Goal: Find specific page/section: Find specific page/section

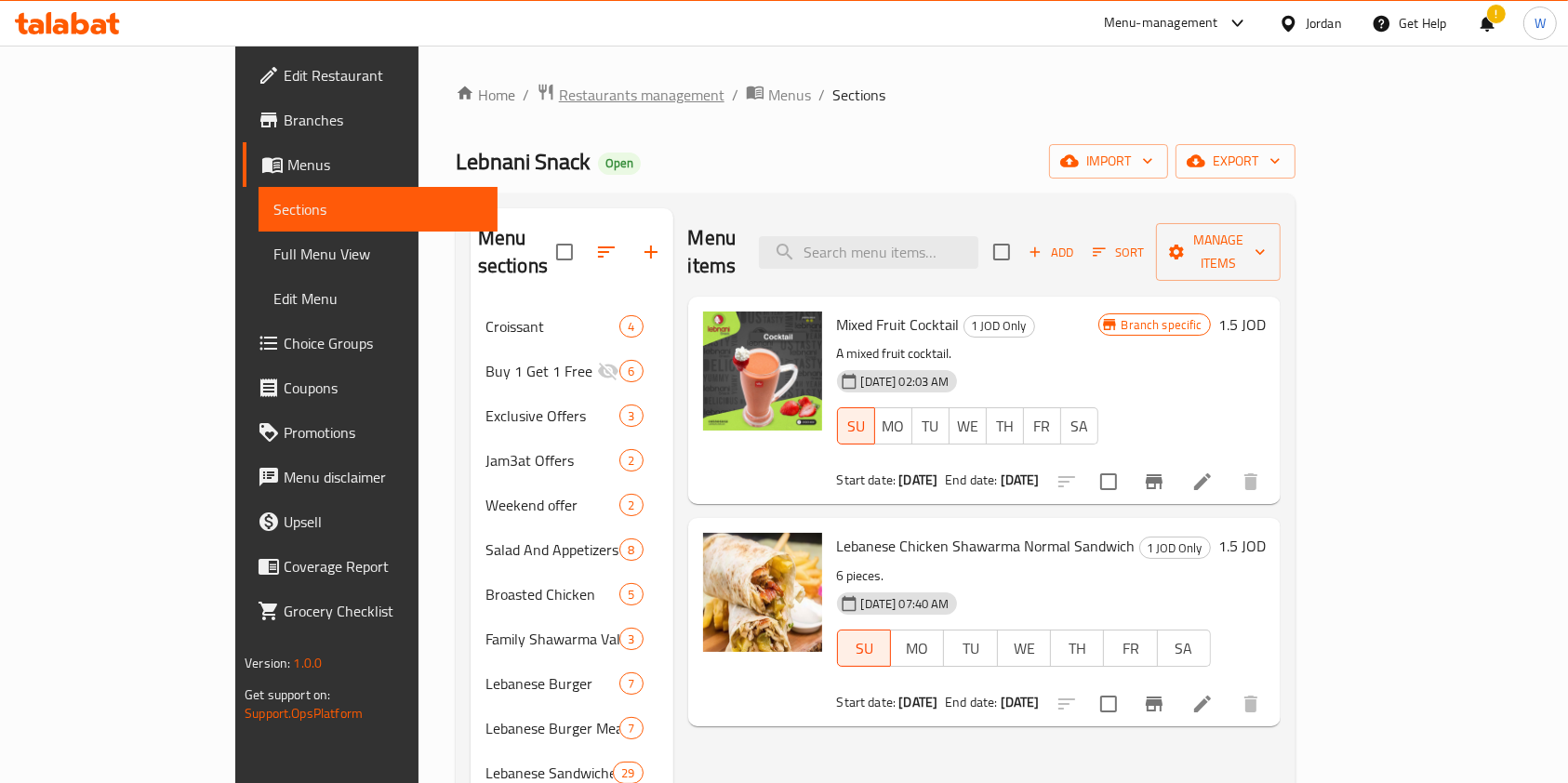
click at [558, 84] on span "Restaurants management" at bounding box center [641, 95] width 165 height 22
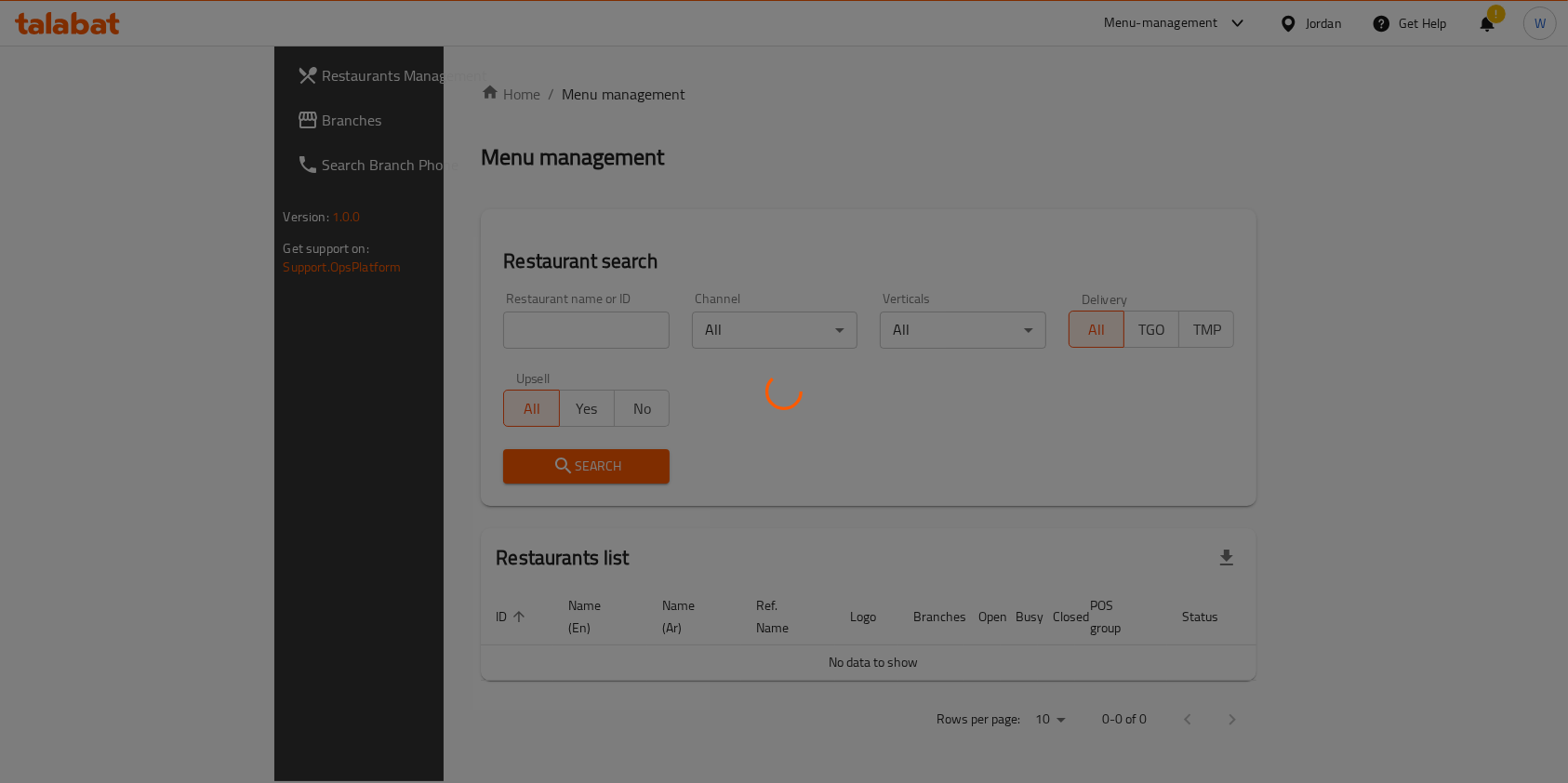
click at [494, 341] on div at bounding box center [784, 392] width 1568 height 783
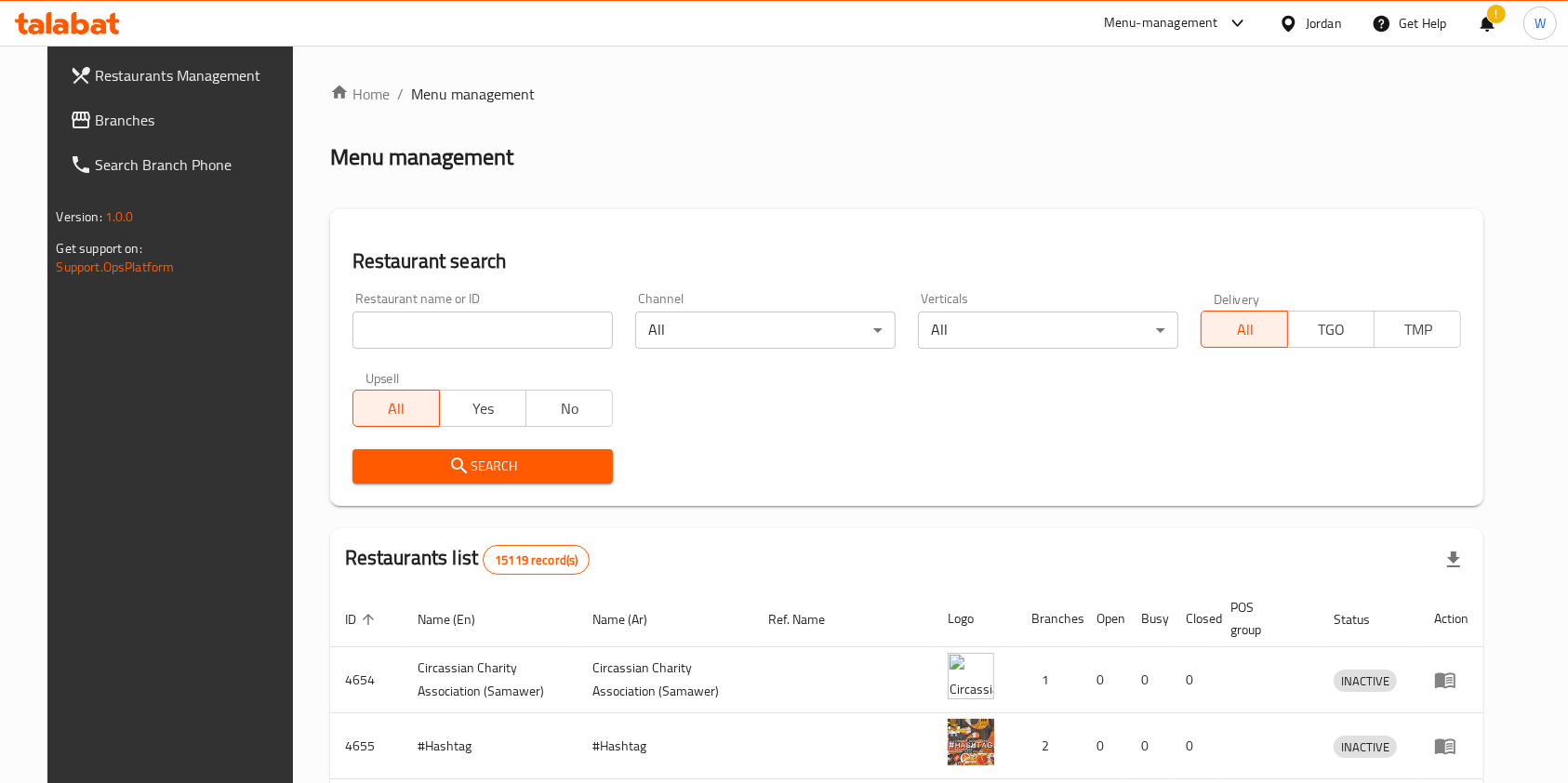
click at [490, 337] on input "search" at bounding box center [482, 330] width 260 height 37
type input "tenders"
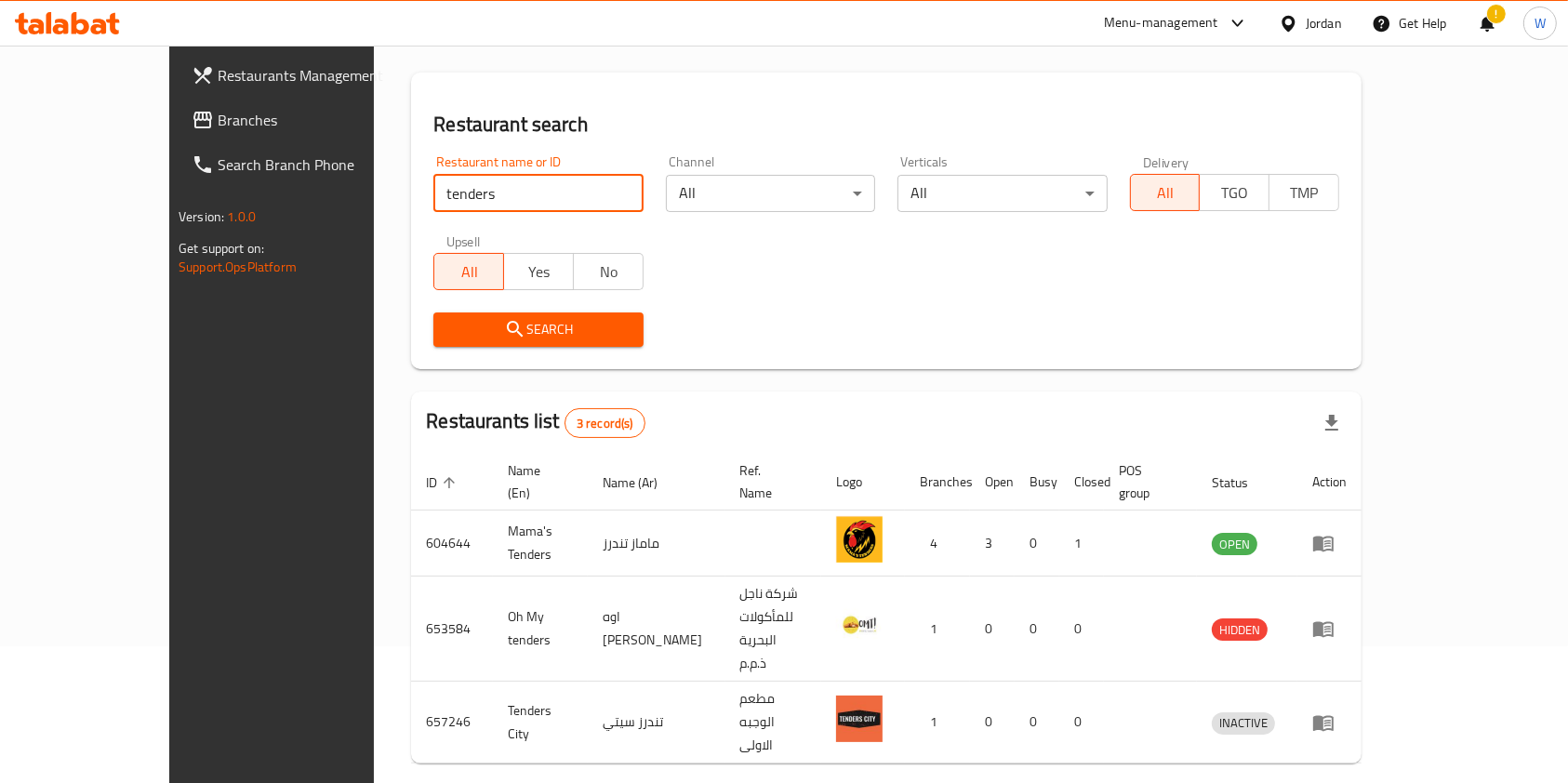
scroll to position [139, 0]
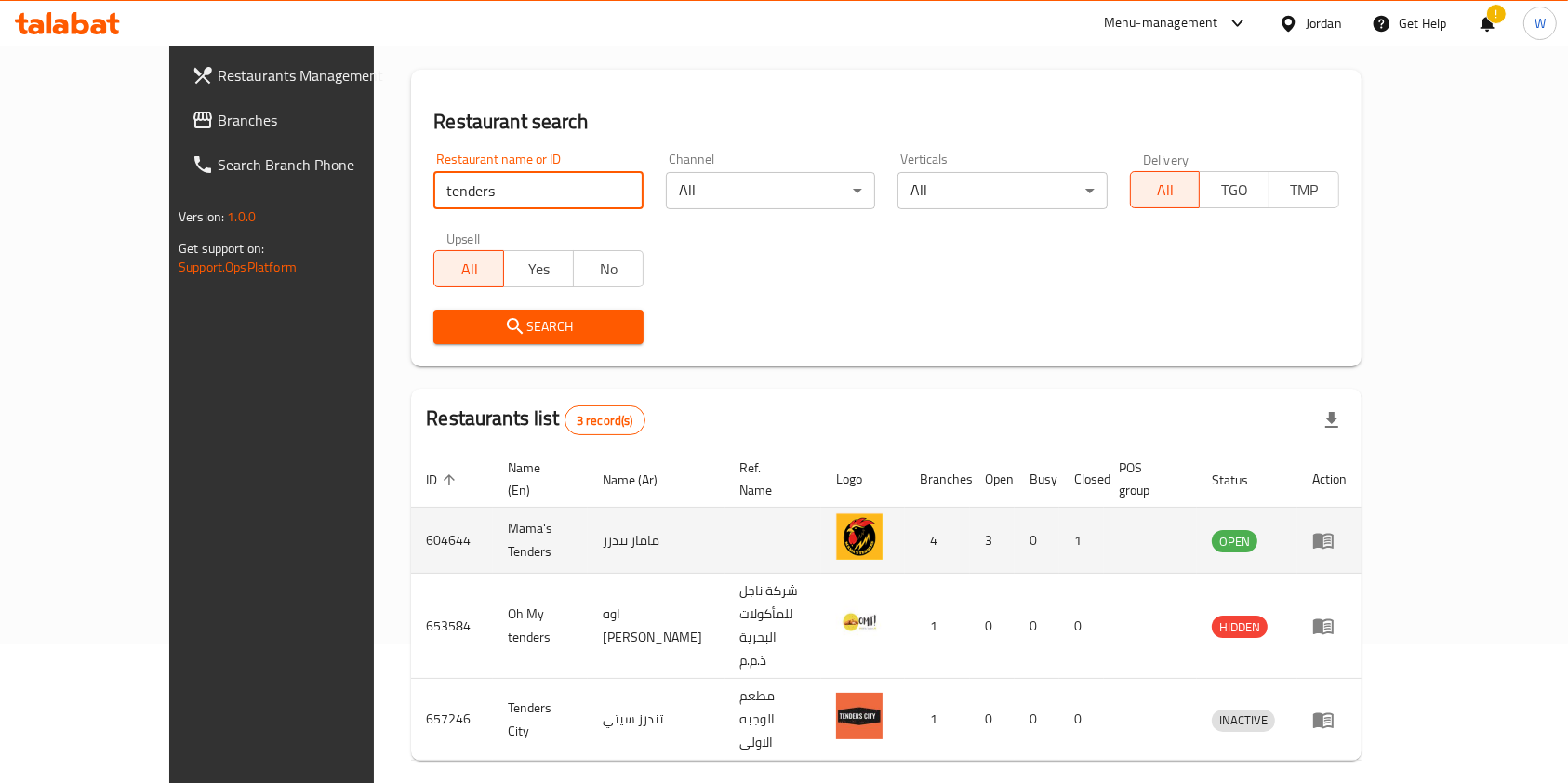
click at [1361, 532] on td "enhanced table" at bounding box center [1328, 540] width 64 height 66
click at [1334, 530] on icon "enhanced table" at bounding box center [1323, 540] width 22 height 22
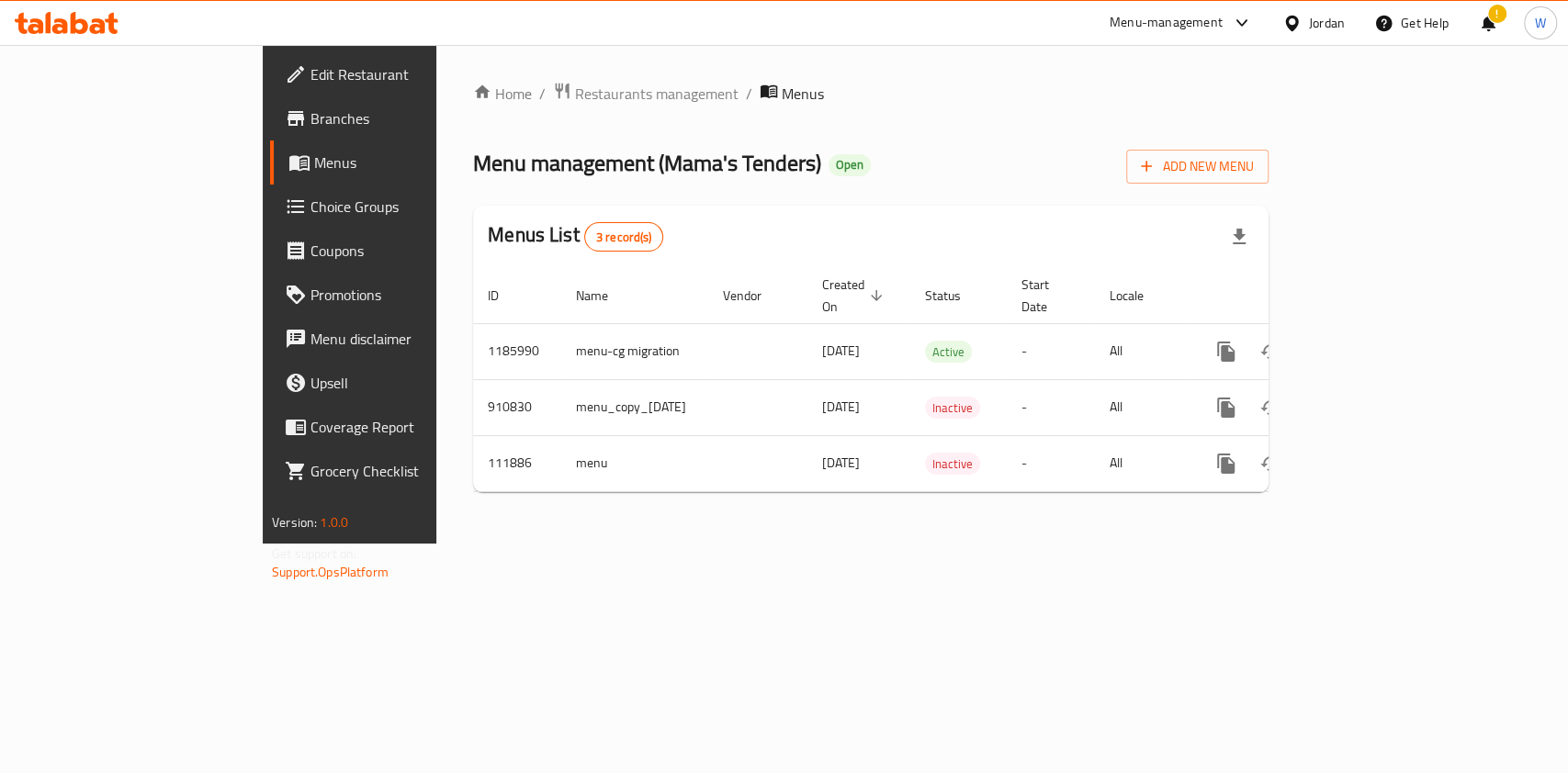
click at [270, 59] on link "Edit Restaurant" at bounding box center [397, 74] width 255 height 44
